Goal: Find specific page/section: Find specific page/section

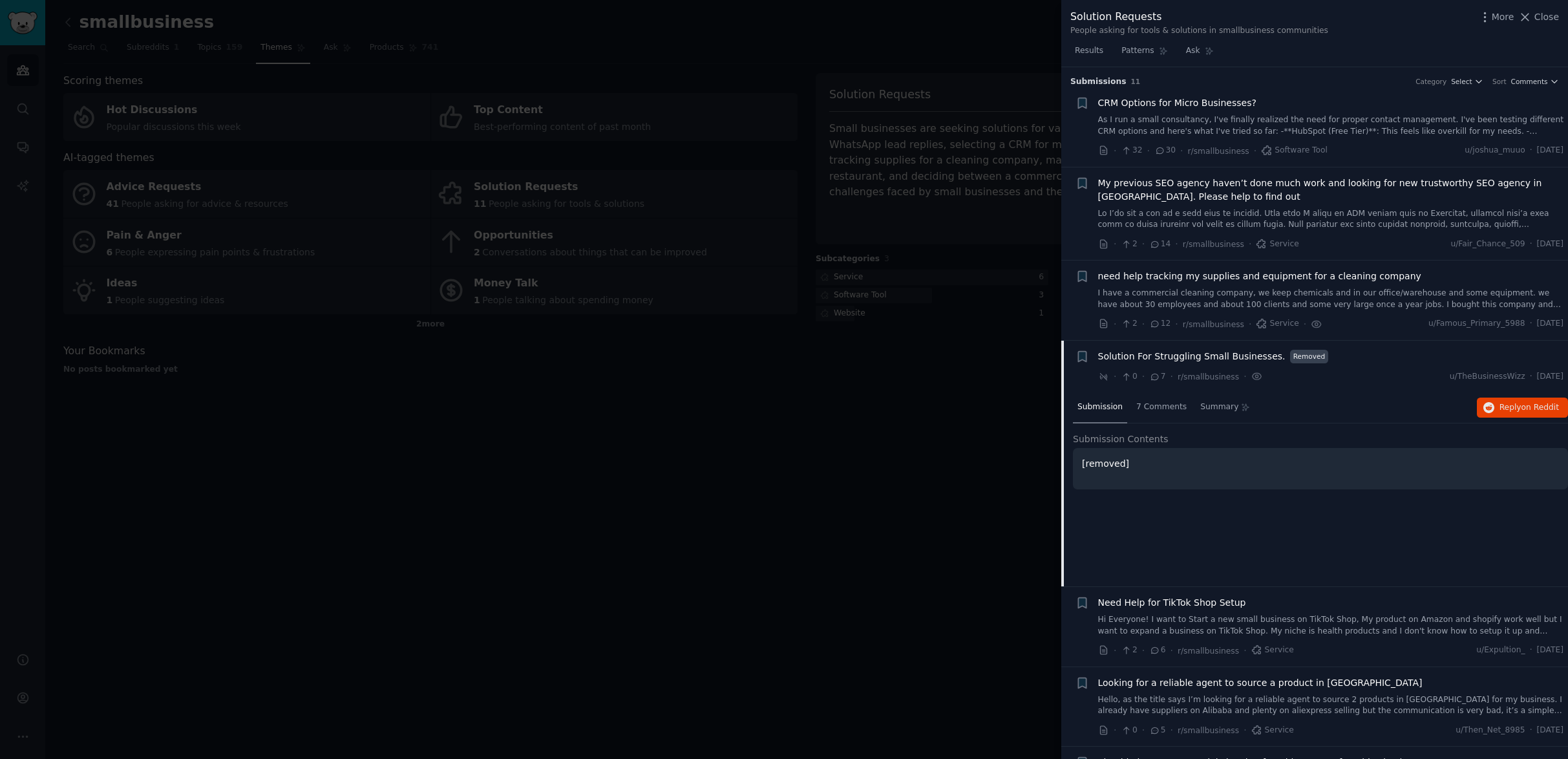
click at [439, 407] on div at bounding box center [784, 380] width 1568 height 759
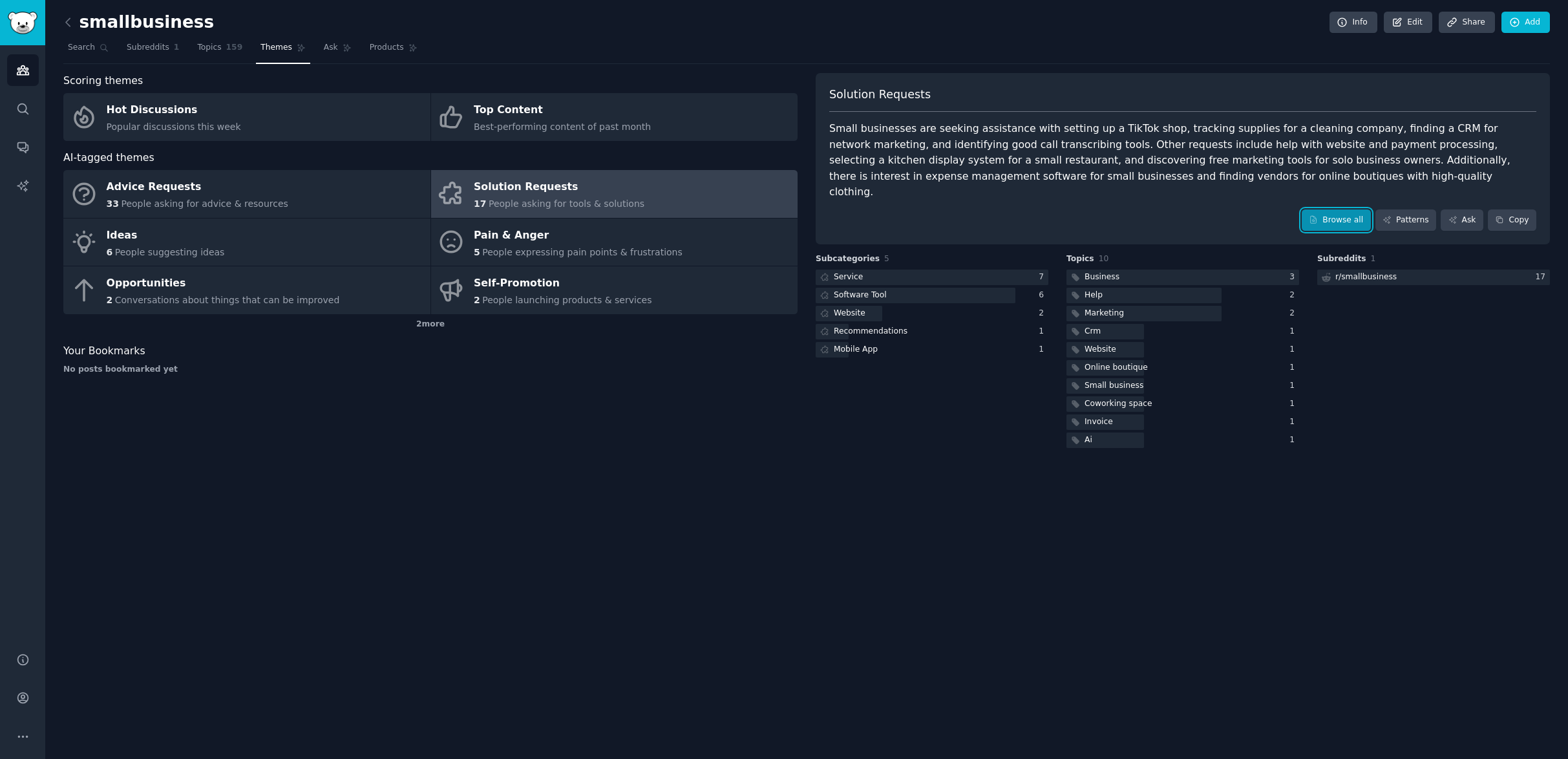
click at [1337, 209] on link "Browse all" at bounding box center [1336, 220] width 69 height 22
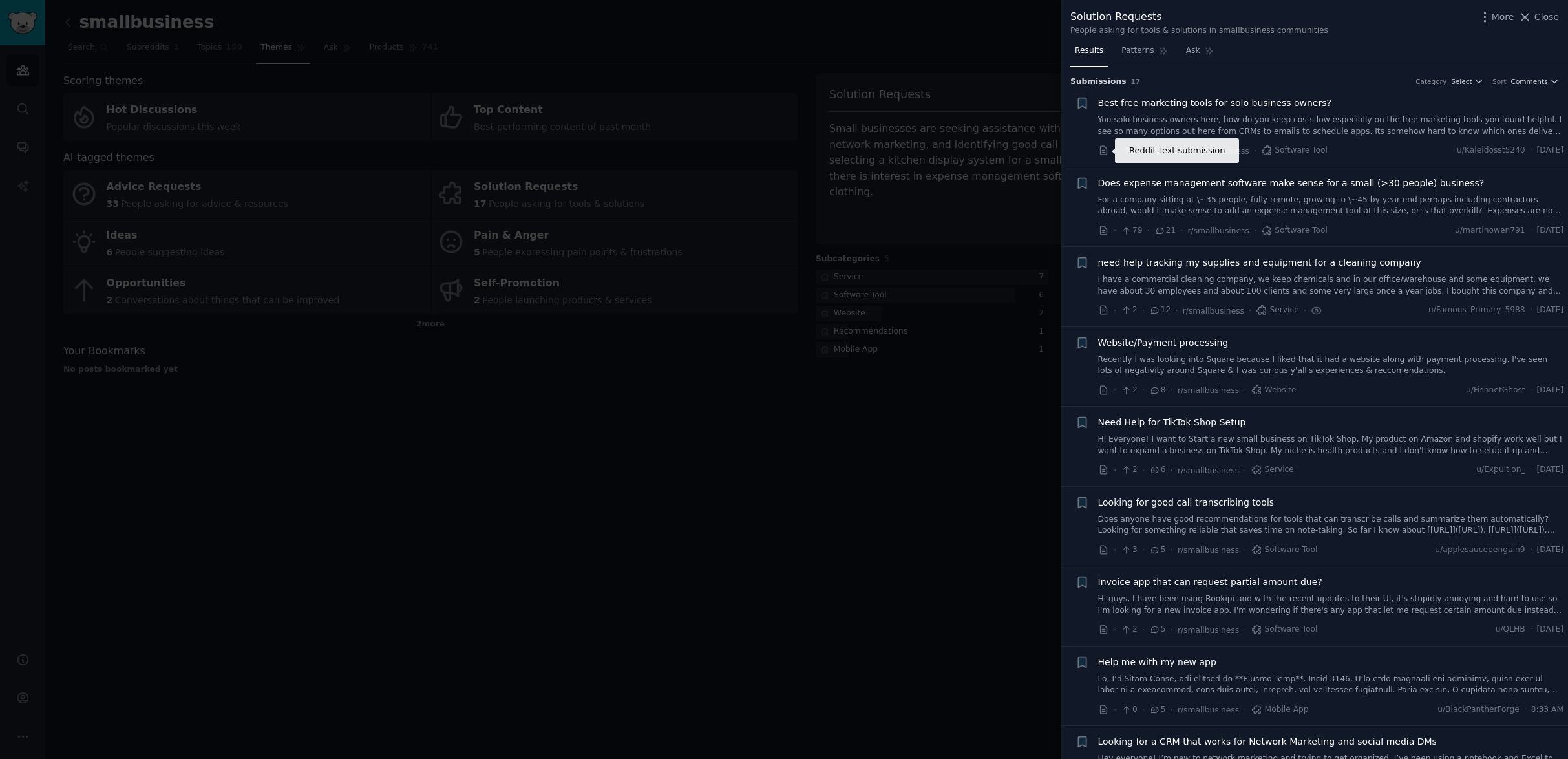
click at [1105, 154] on icon at bounding box center [1104, 151] width 12 height 12
click at [927, 453] on div at bounding box center [784, 380] width 1568 height 759
